Goal: Check status

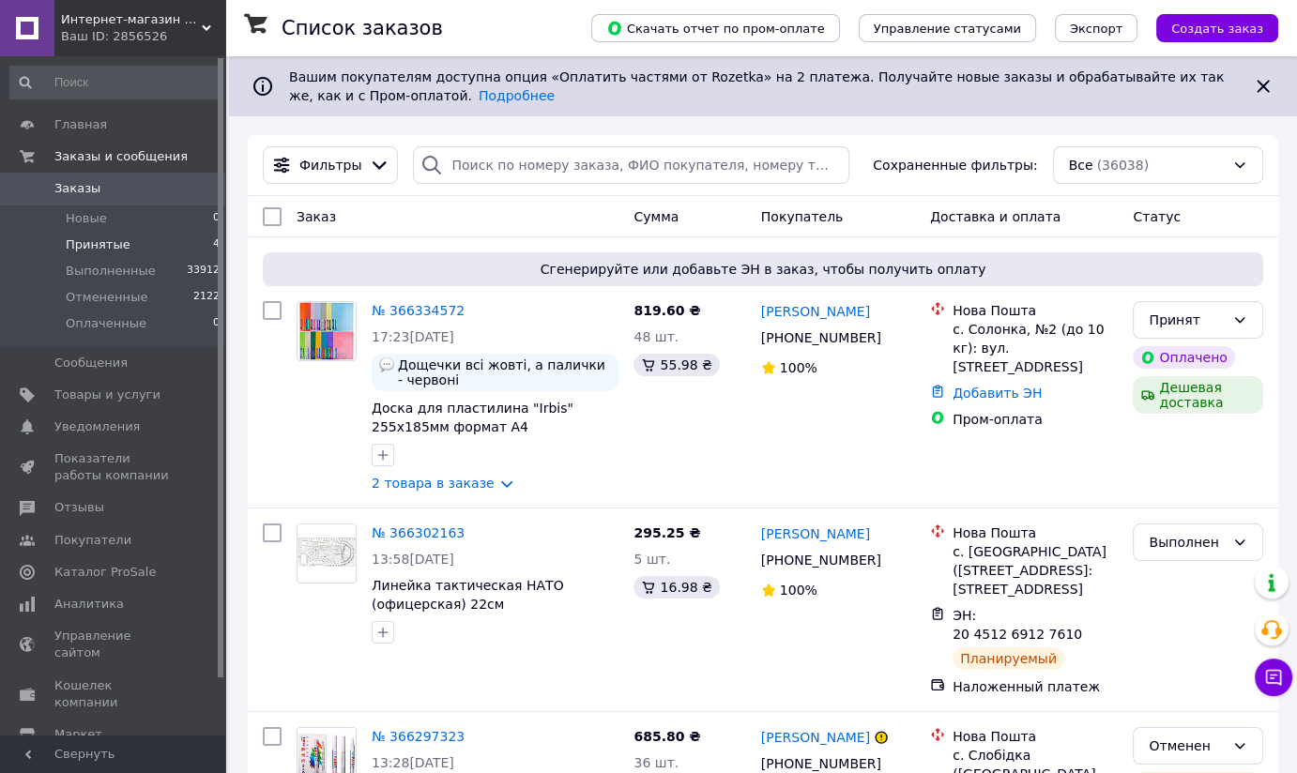
click at [85, 241] on span "Принятые" at bounding box center [98, 244] width 65 height 17
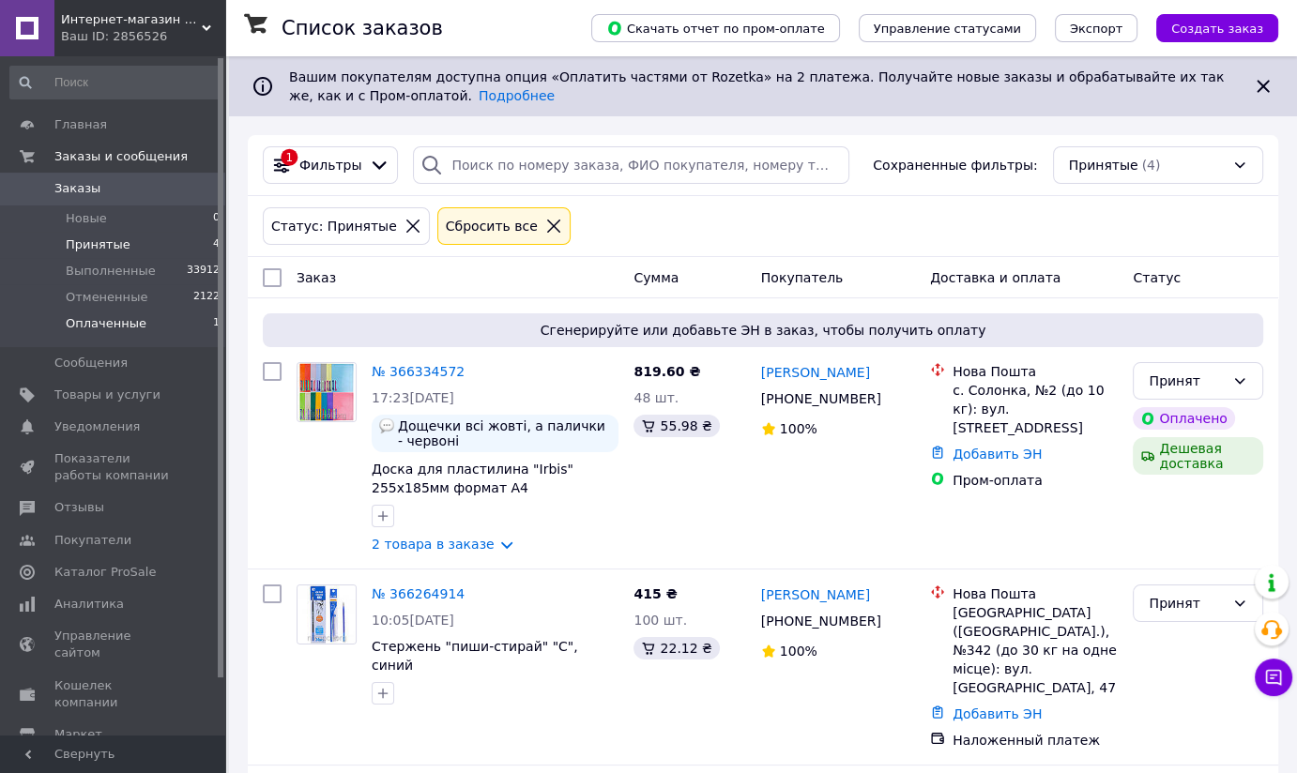
click at [113, 318] on span "Оплаченные" at bounding box center [106, 323] width 81 height 17
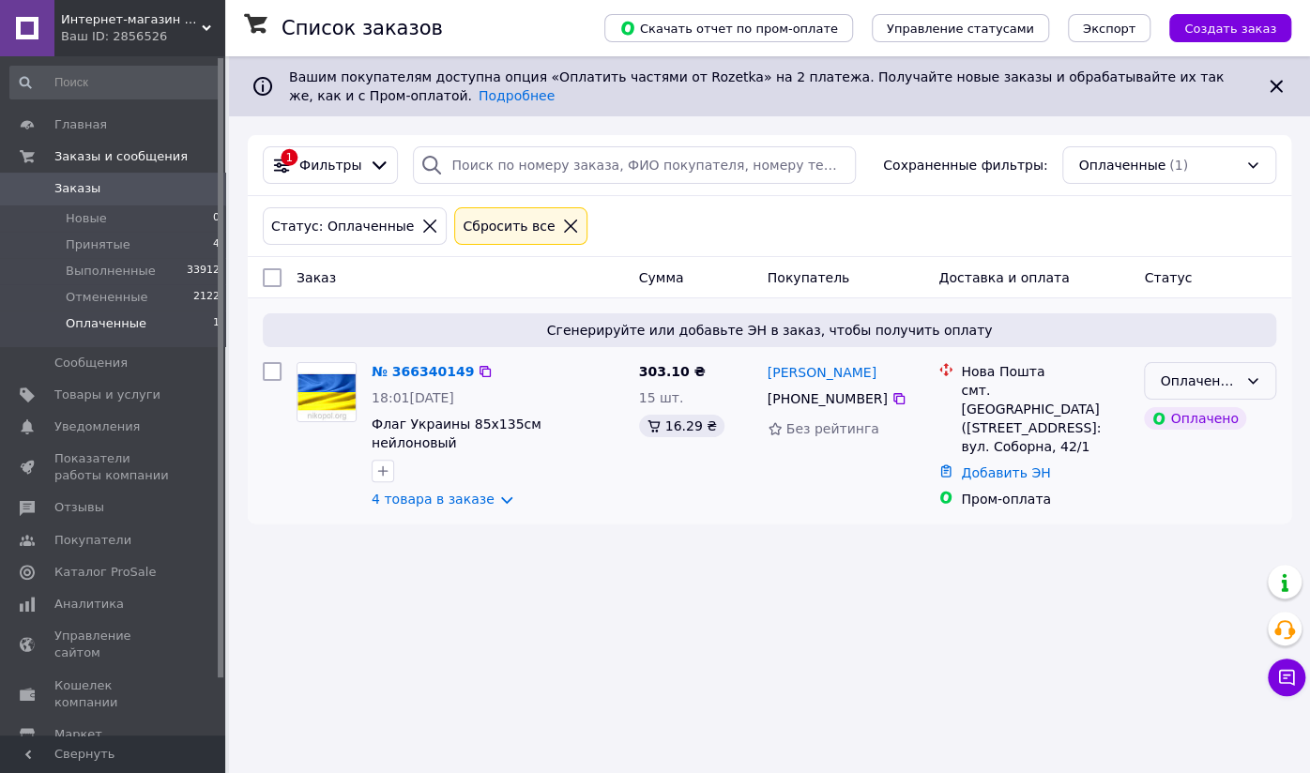
click at [1209, 375] on div "Оплаченный" at bounding box center [1199, 381] width 78 height 21
click at [1186, 419] on li "Принят" at bounding box center [1210, 421] width 130 height 34
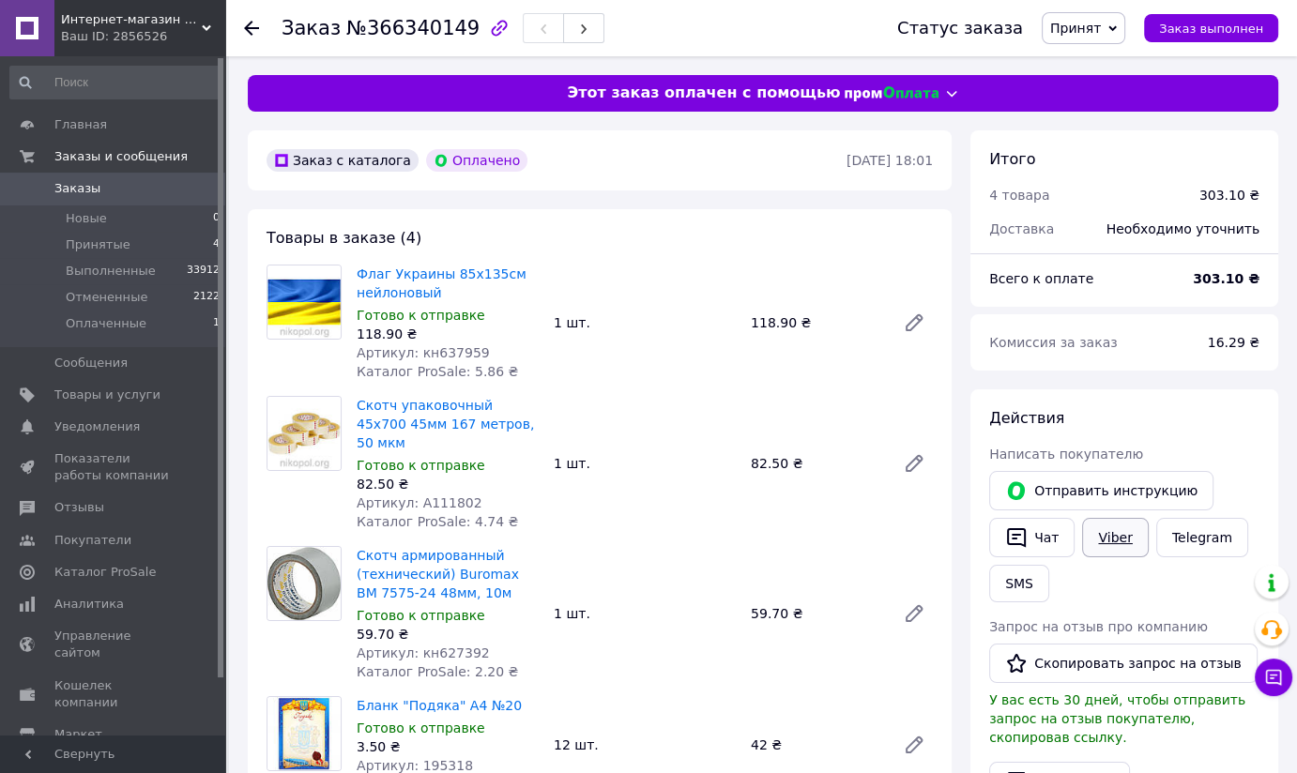
click at [1111, 527] on link "Viber" at bounding box center [1115, 537] width 66 height 39
click at [113, 247] on span "Принятые" at bounding box center [98, 244] width 65 height 17
